Goal: Task Accomplishment & Management: Use online tool/utility

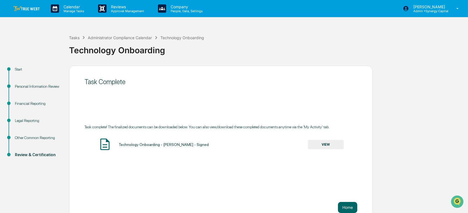
click at [29, 7] on img at bounding box center [26, 8] width 27 height 5
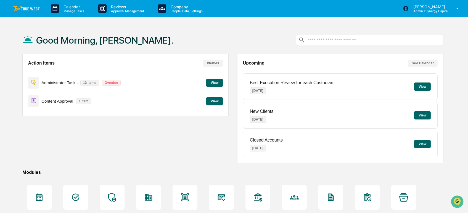
click at [219, 103] on button "View" at bounding box center [214, 101] width 17 height 8
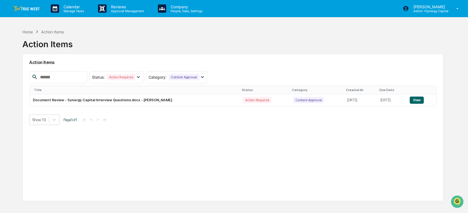
click at [28, 7] on img at bounding box center [26, 8] width 27 height 5
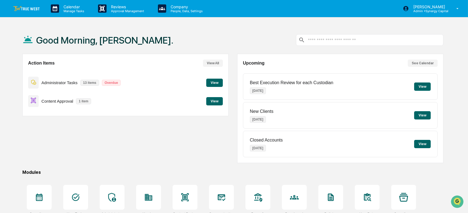
click at [214, 83] on button "View" at bounding box center [214, 83] width 17 height 8
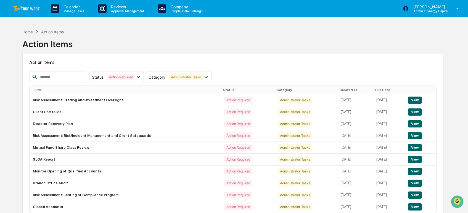
click at [258, 40] on div "Home Action Items Action Items" at bounding box center [233, 40] width 422 height 28
